Goal: Entertainment & Leisure: Browse casually

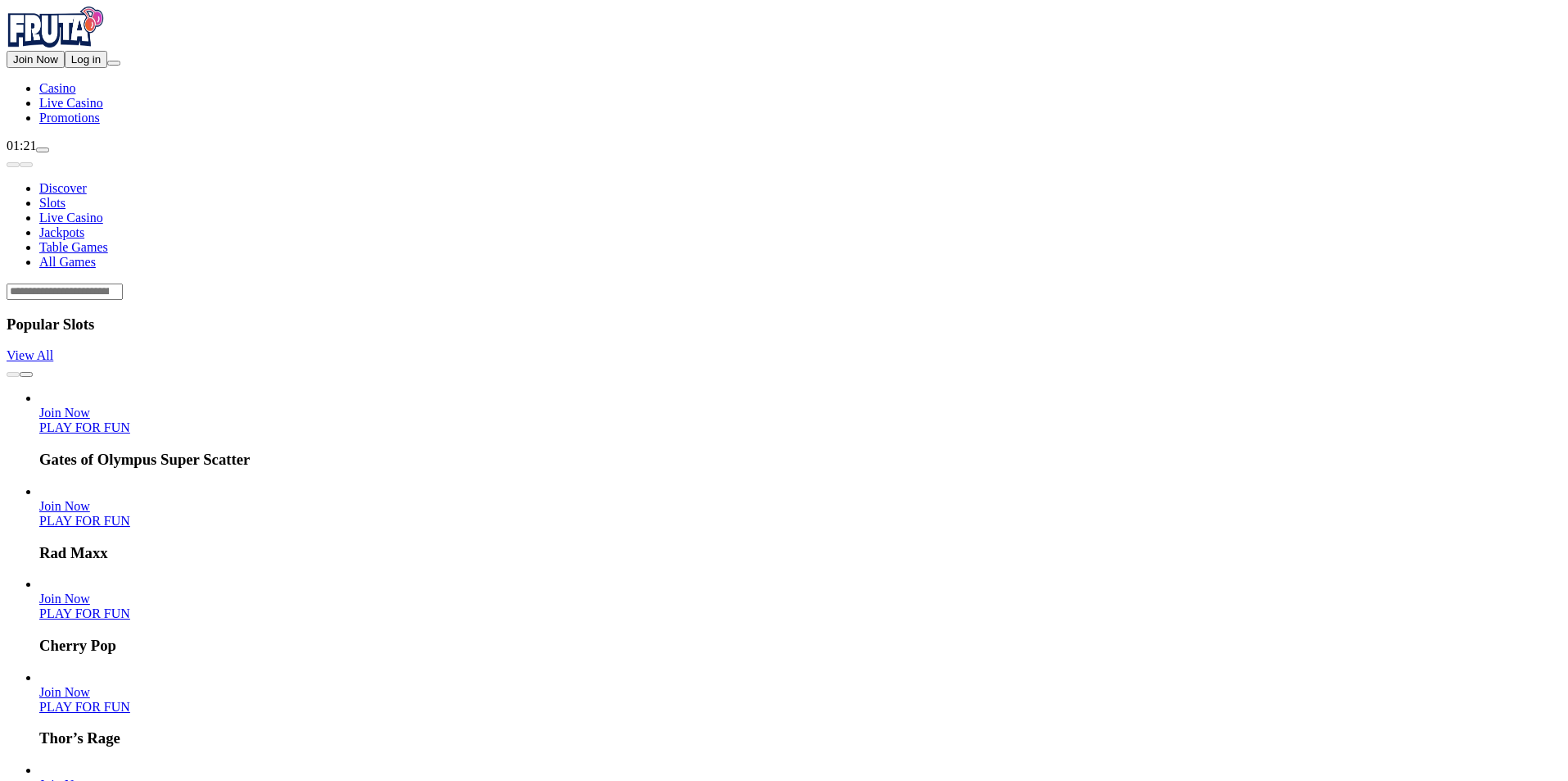
drag, startPoint x: 0, startPoint y: 0, endPoint x: 122, endPoint y: 156, distance: 198.0
click at [107, 68] on button "Log in" at bounding box center [86, 60] width 42 height 17
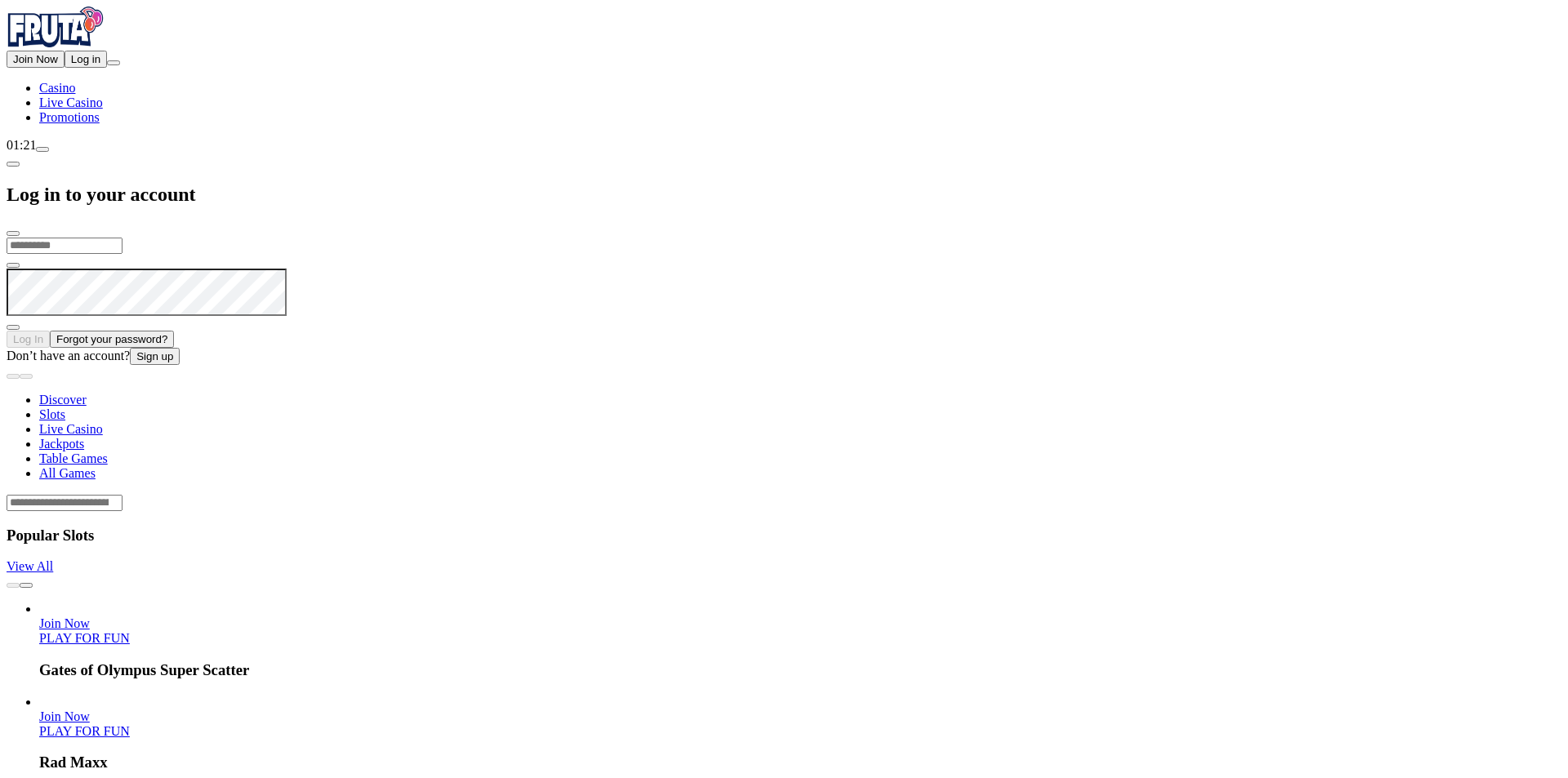
type input "**********"
click at [298, 241] on form "**********" at bounding box center [784, 292] width 1555 height 109
click at [50, 329] on button "Log In" at bounding box center [28, 338] width 43 height 17
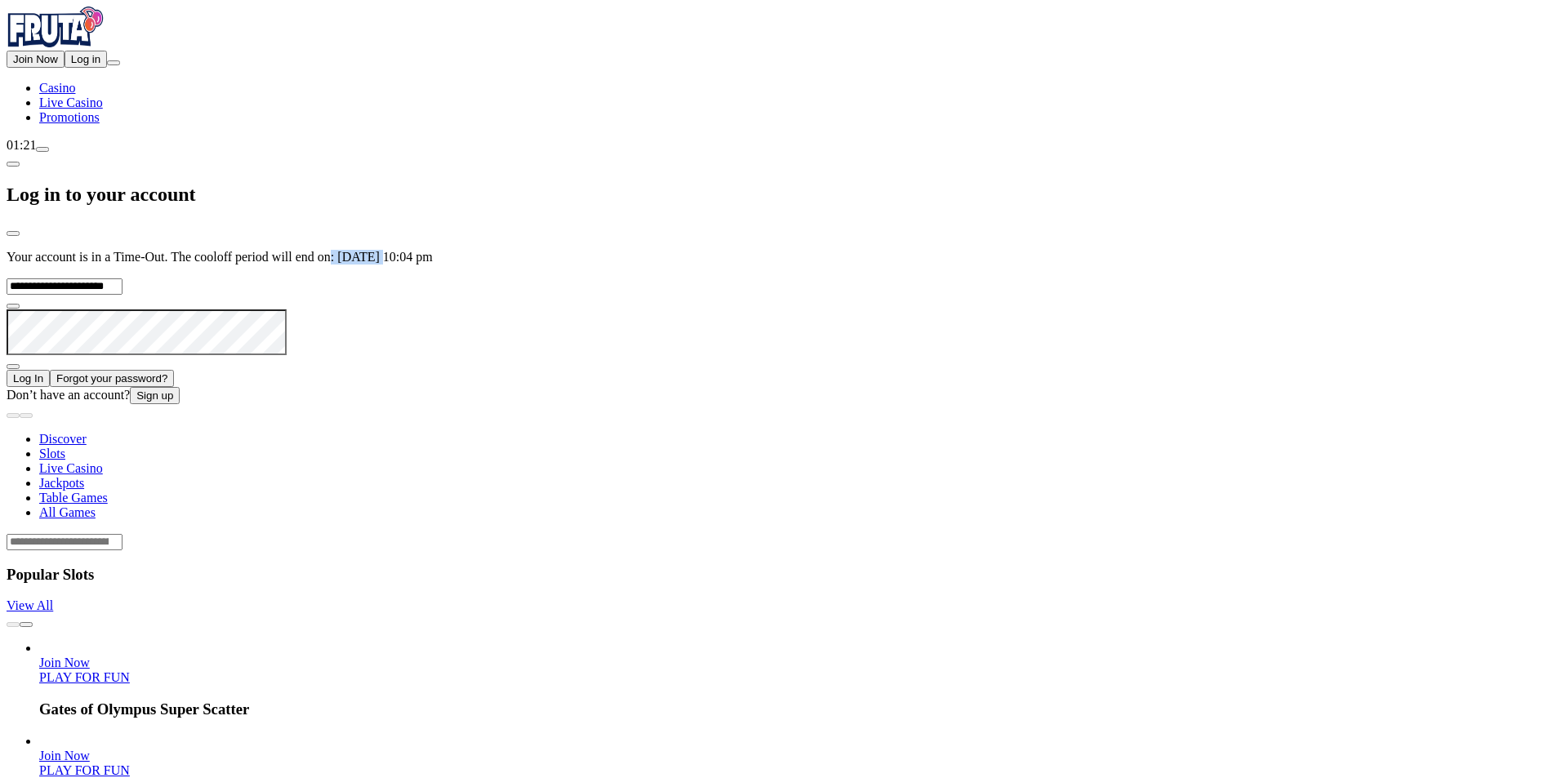
drag, startPoint x: 313, startPoint y: 105, endPoint x: 354, endPoint y: 124, distance: 45.2
click at [354, 249] on p "Your account is in a Time-Out. The cooloff period will end on: [DATE] 10:04 pm" at bounding box center [784, 256] width 1555 height 14
click at [13, 233] on span "close icon" at bounding box center [13, 233] width 0 height 0
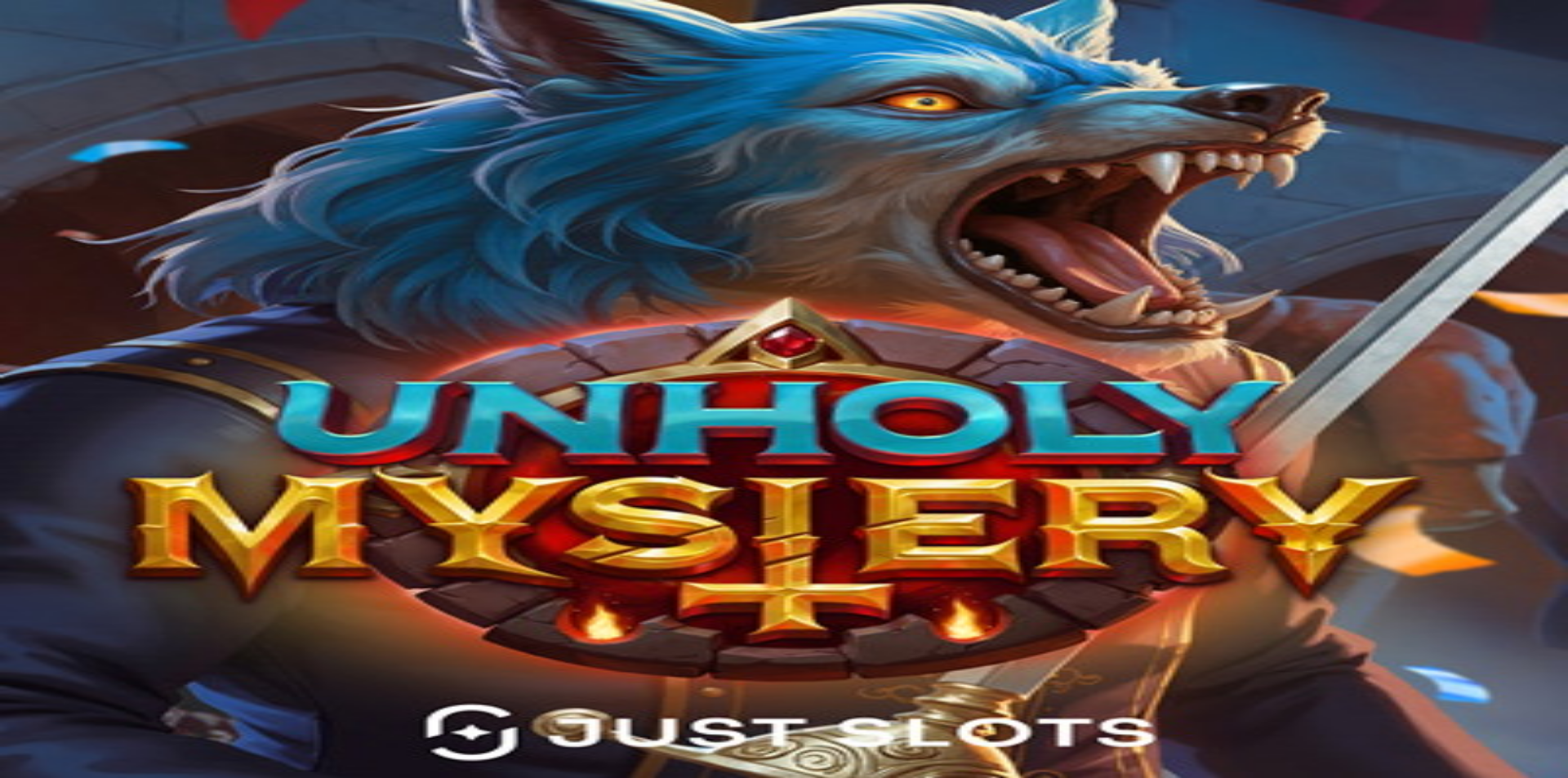
click at [105, 47] on img "Primary" at bounding box center [56, 27] width 98 height 41
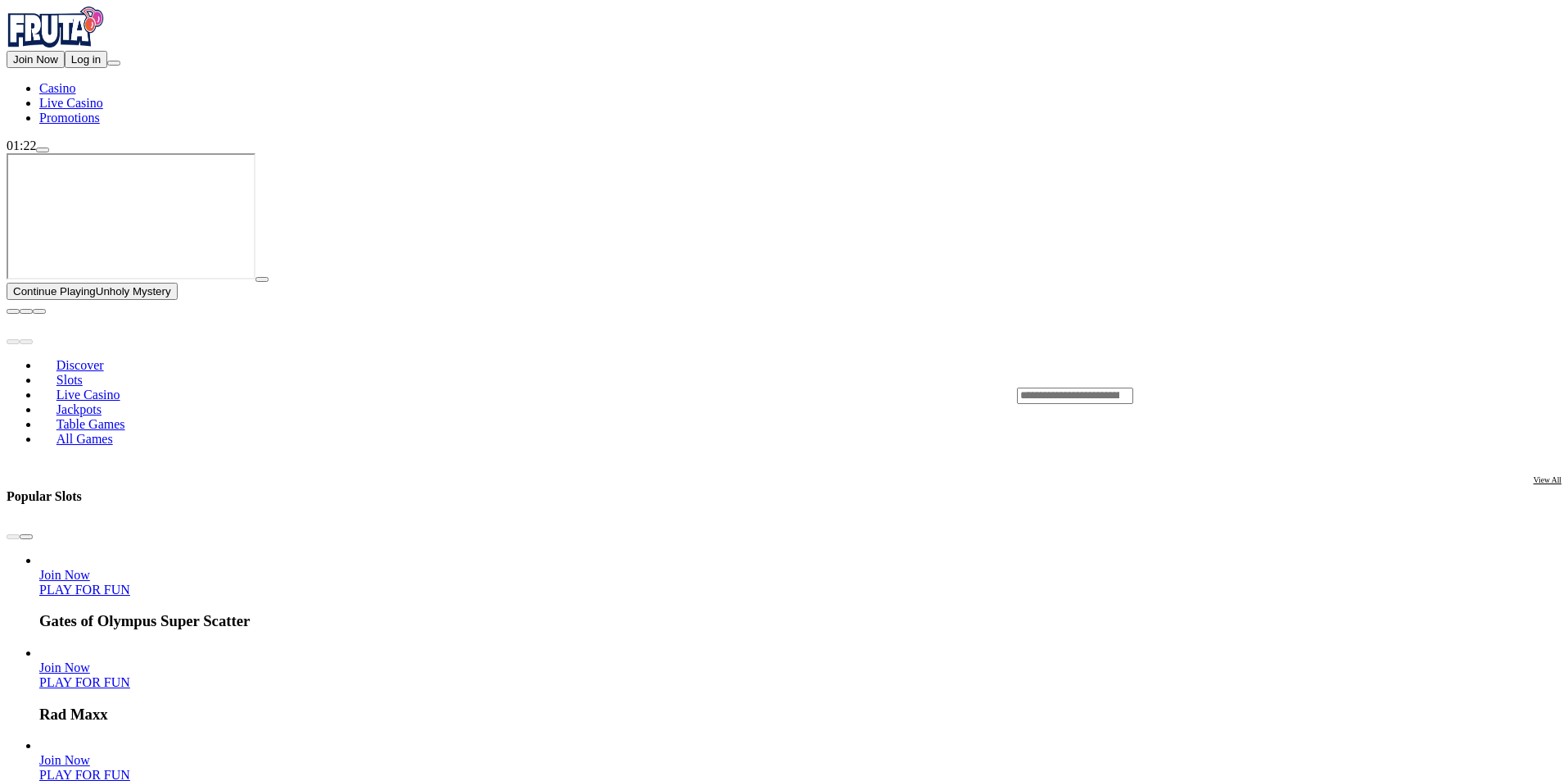
click at [13, 311] on span "close icon" at bounding box center [13, 311] width 0 height 0
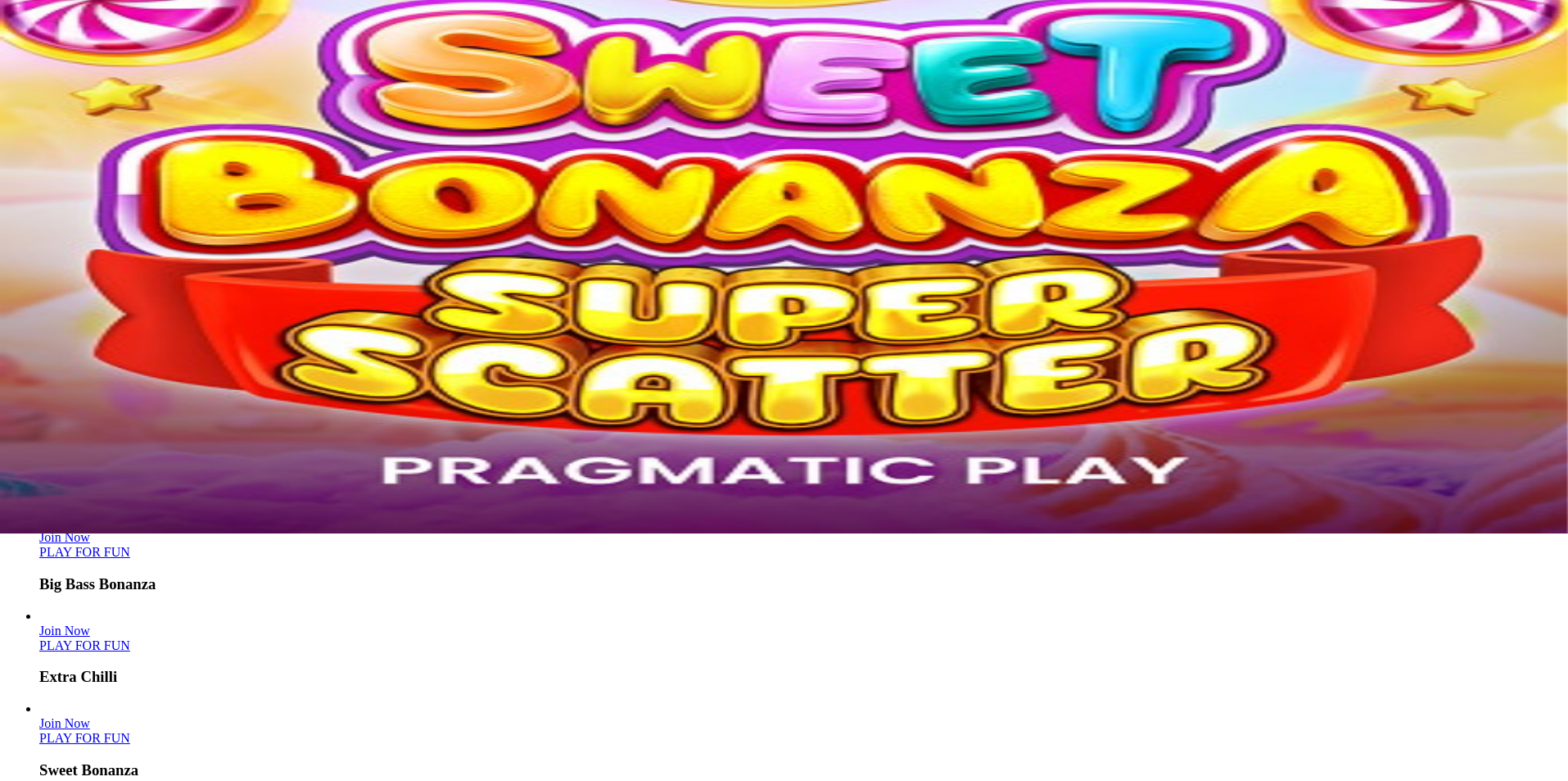
scroll to position [409, 0]
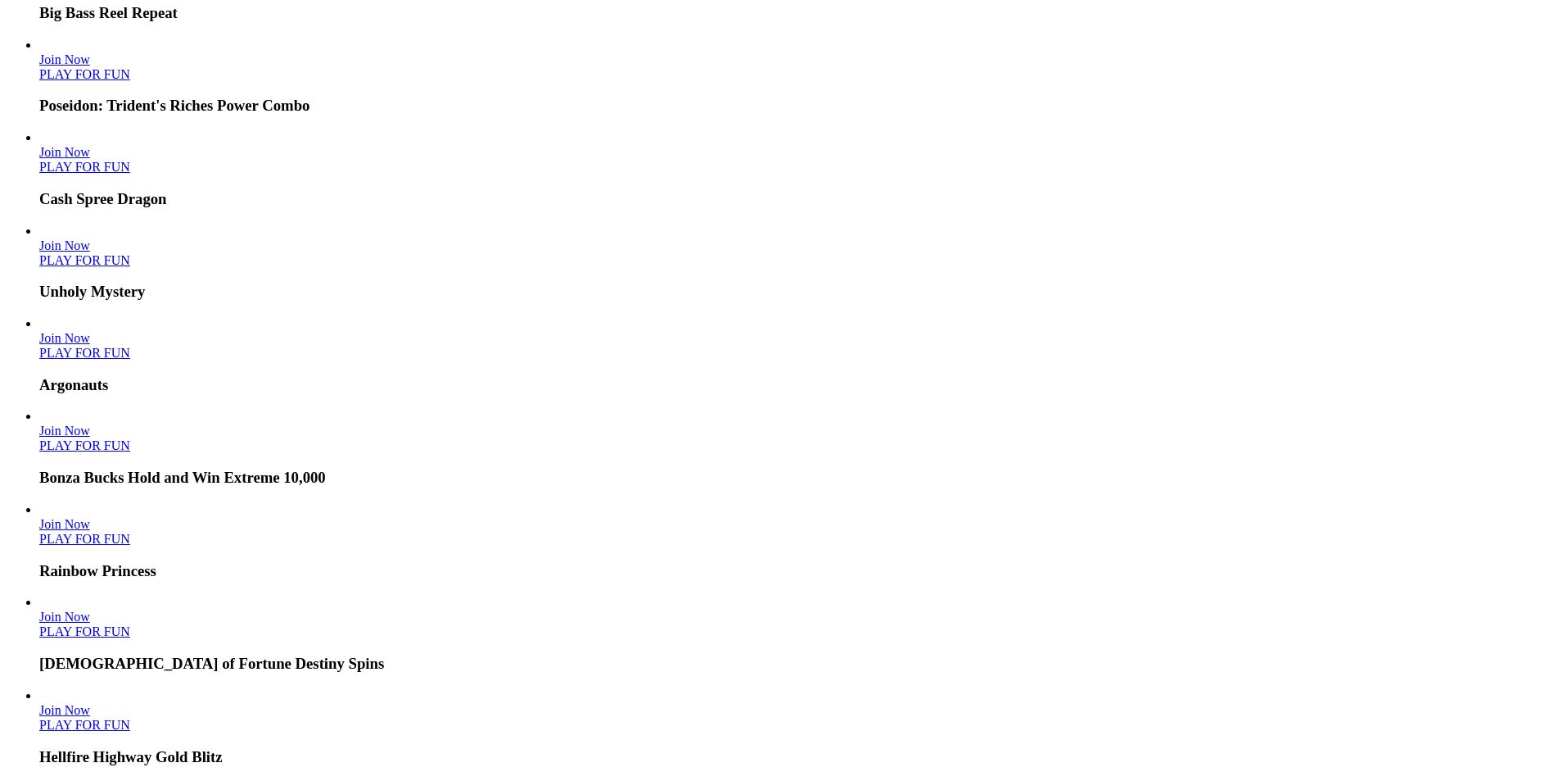
scroll to position [1721, 0]
